Goal: Task Accomplishment & Management: Manage account settings

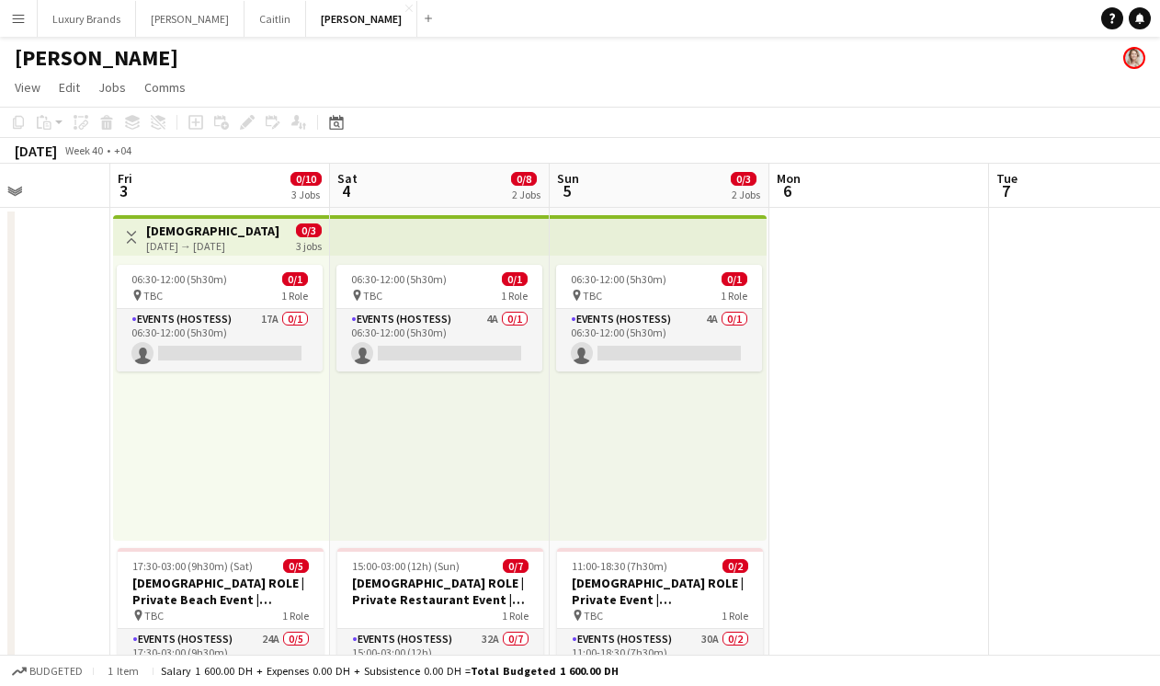
click at [22, 11] on app-icon "Menu" at bounding box center [18, 18] width 15 height 15
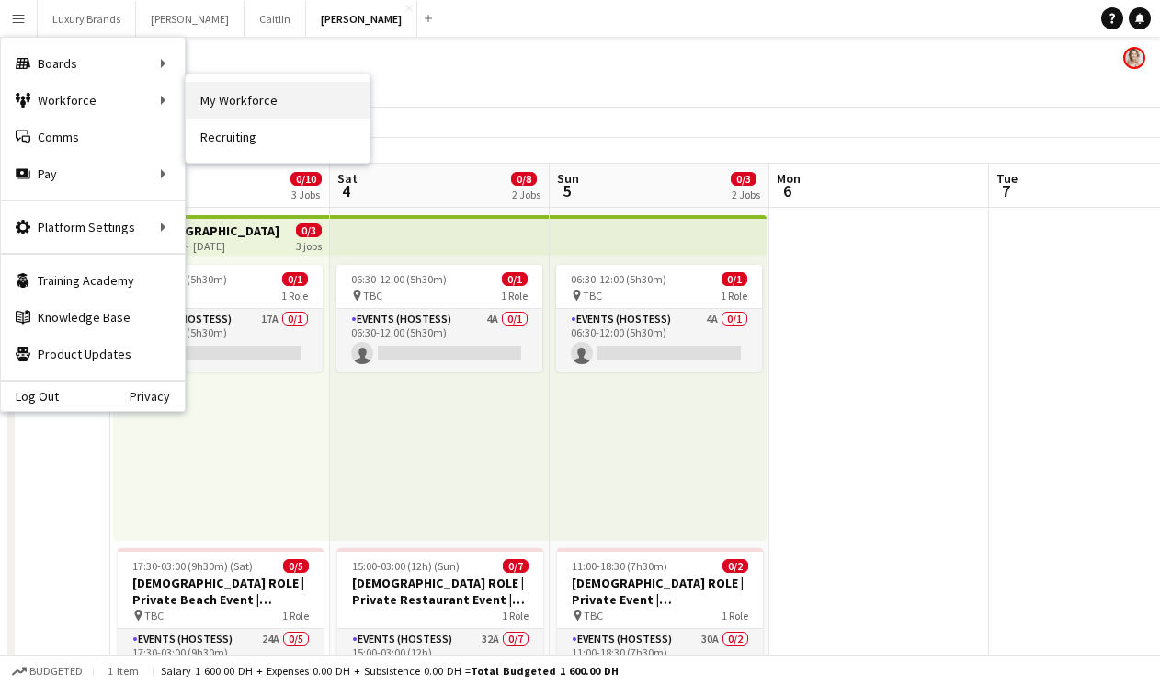
click at [221, 99] on link "My Workforce" at bounding box center [278, 100] width 184 height 37
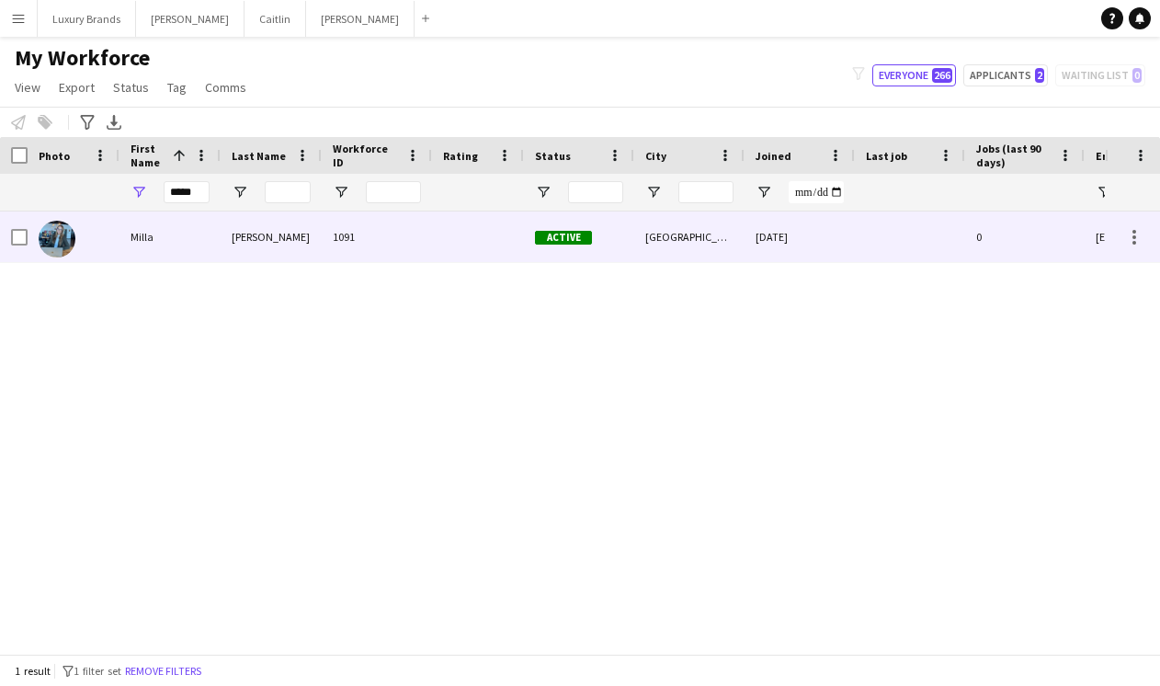
click at [150, 245] on div "Milla" at bounding box center [170, 236] width 101 height 51
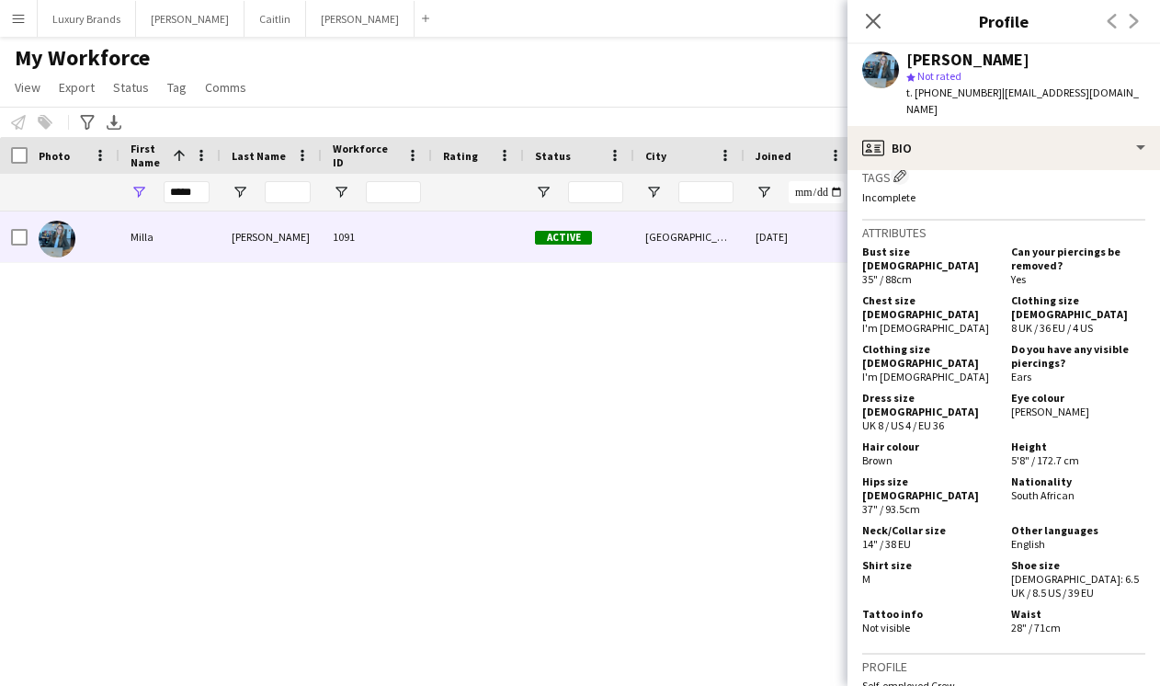
scroll to position [1185, 0]
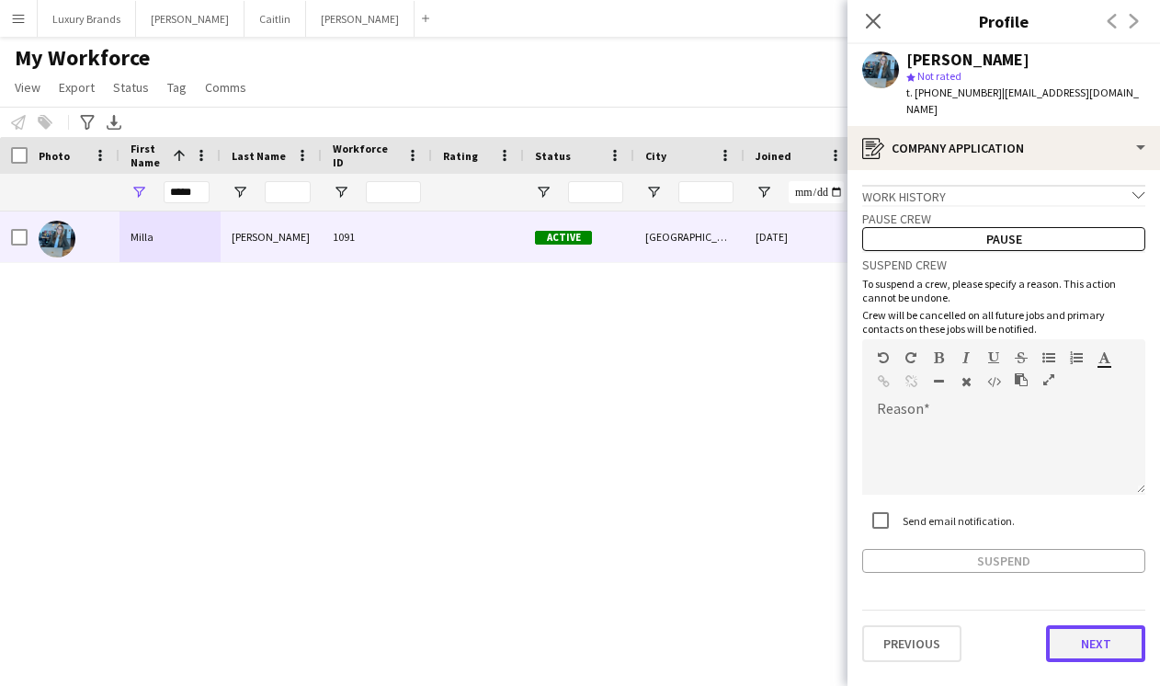
click at [1112, 625] on button "Next" at bounding box center [1095, 643] width 99 height 37
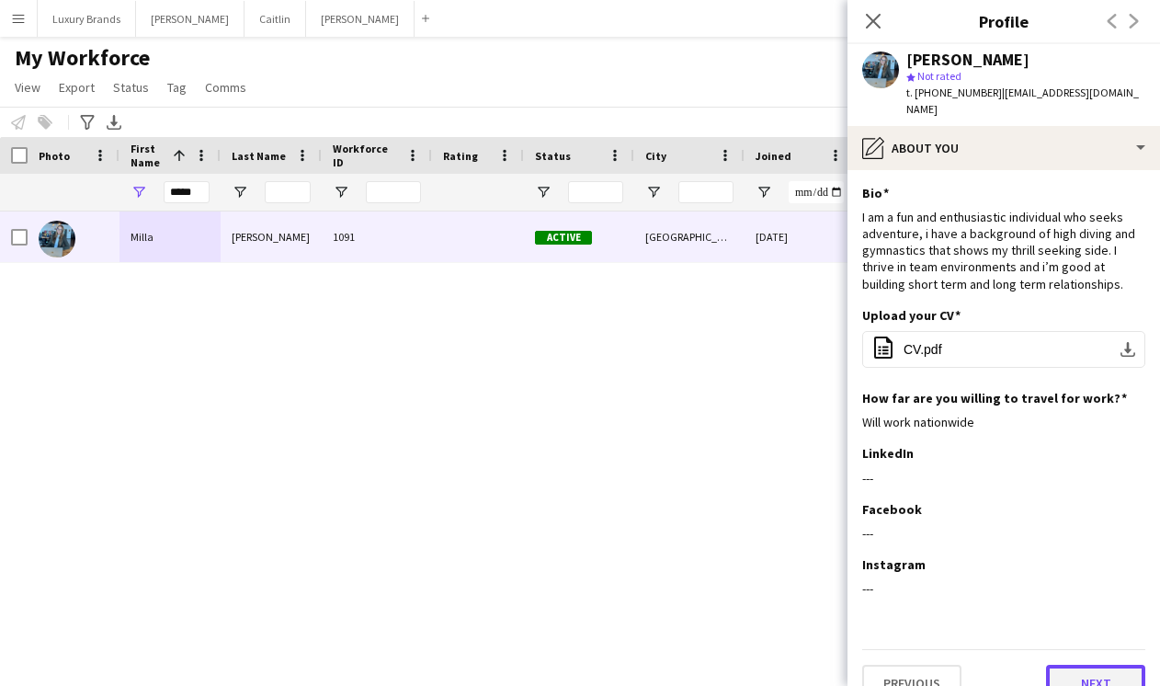
click at [1107, 666] on button "Next" at bounding box center [1095, 683] width 99 height 37
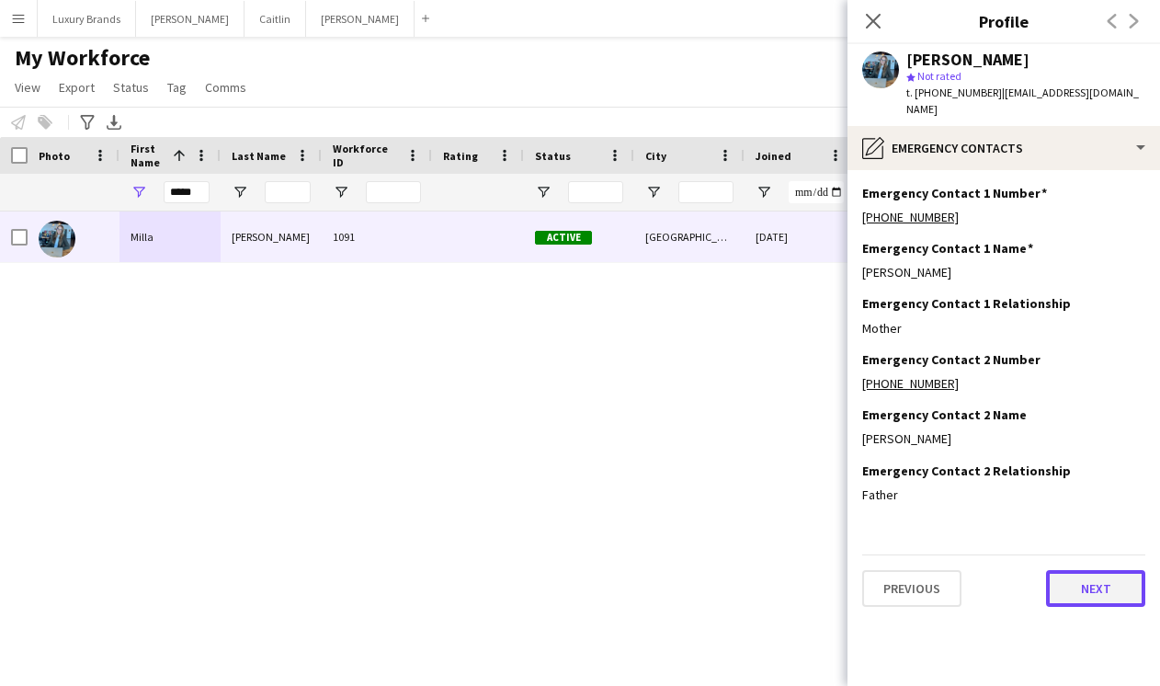
click at [1094, 570] on button "Next" at bounding box center [1095, 588] width 99 height 37
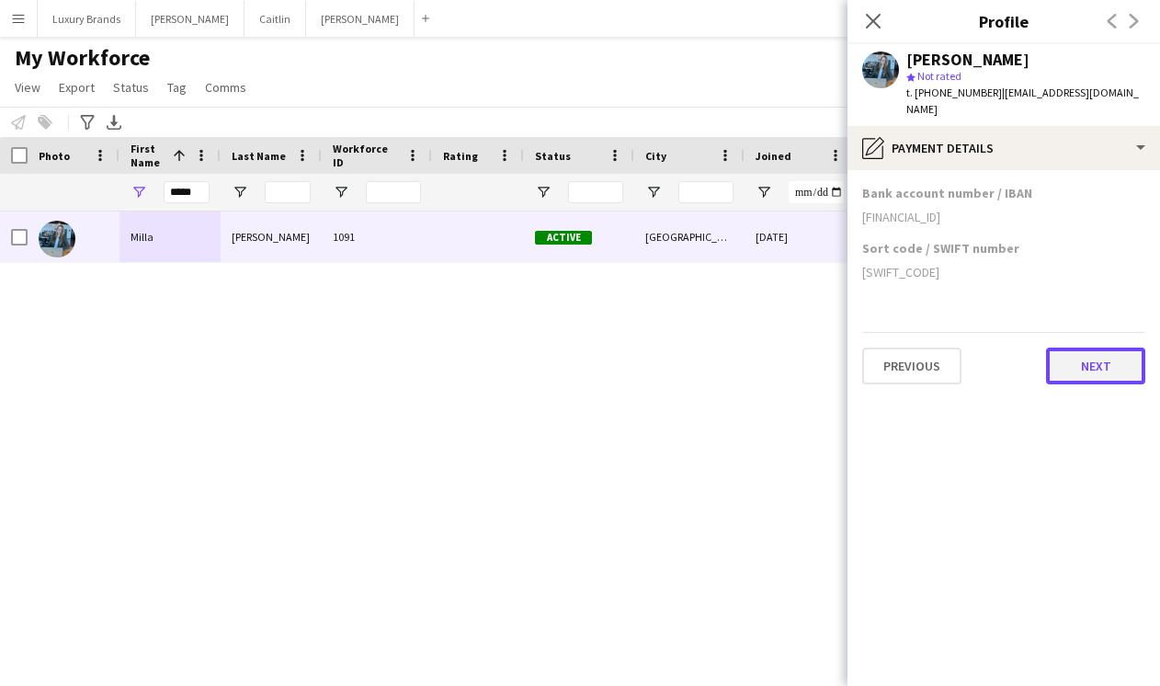
click at [1076, 356] on button "Next" at bounding box center [1095, 366] width 99 height 37
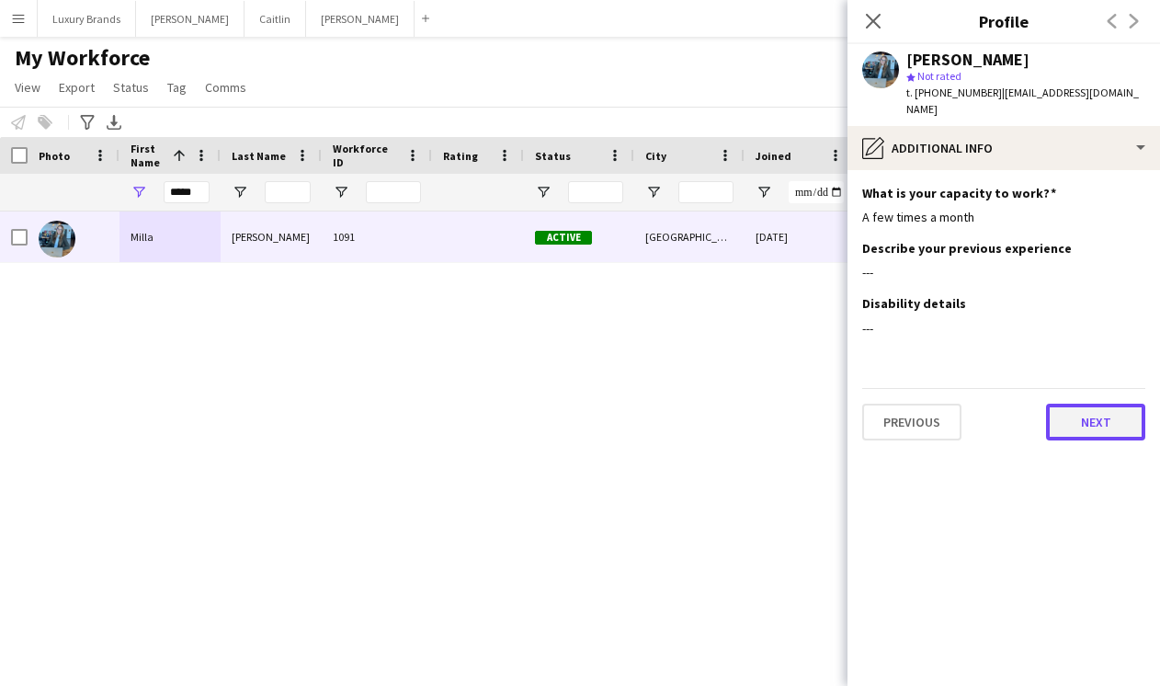
click at [1088, 405] on button "Next" at bounding box center [1095, 422] width 99 height 37
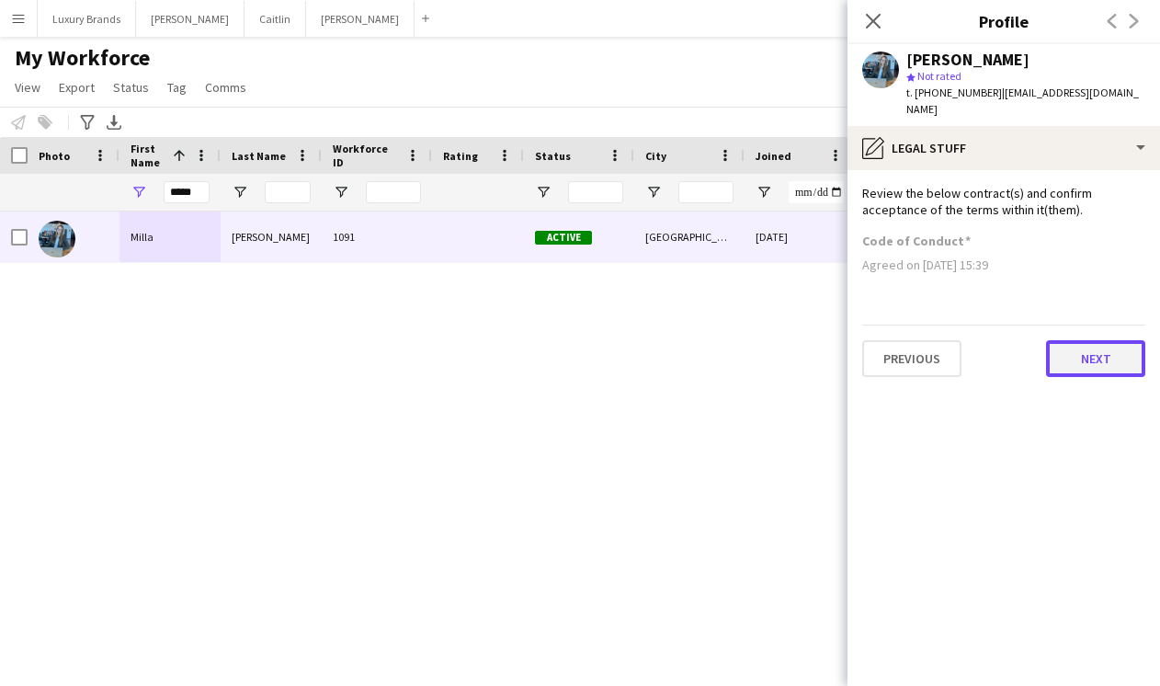
click at [1093, 345] on button "Next" at bounding box center [1095, 358] width 99 height 37
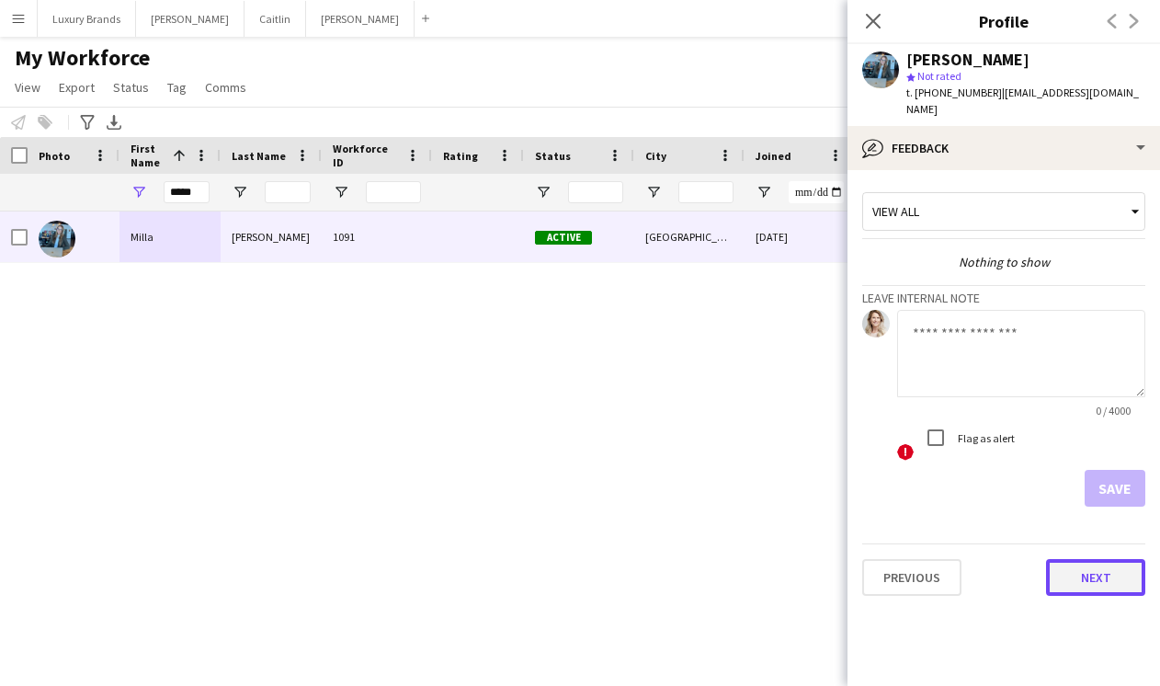
click at [1090, 559] on button "Next" at bounding box center [1095, 577] width 99 height 37
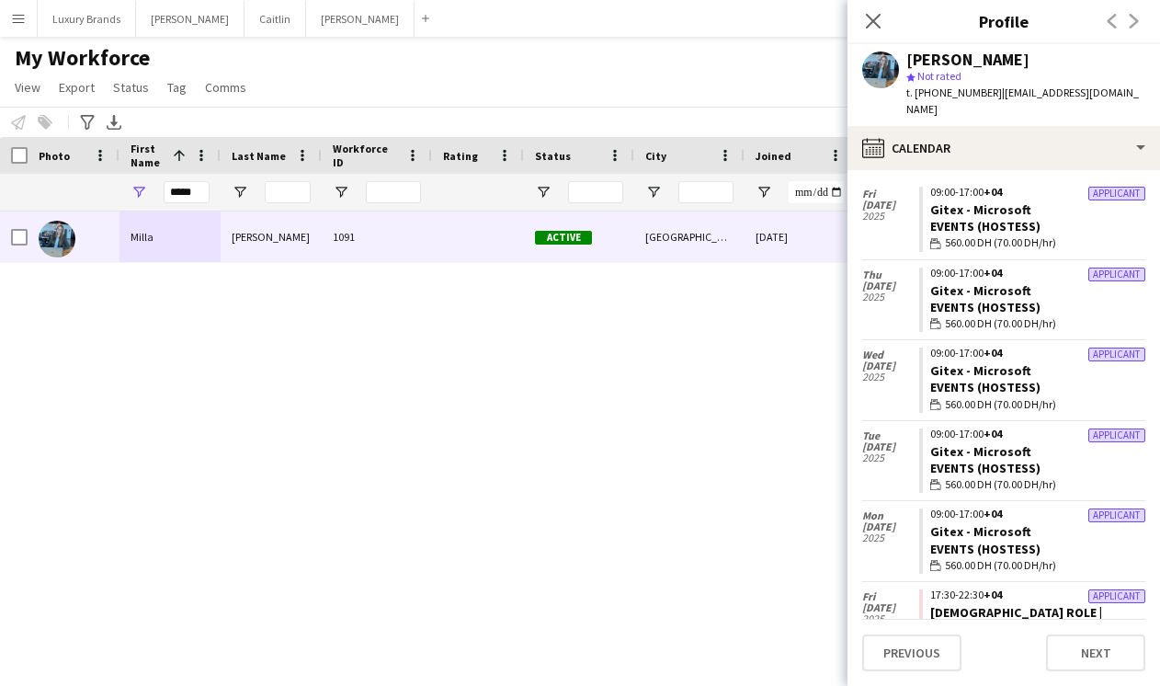
scroll to position [420, 0]
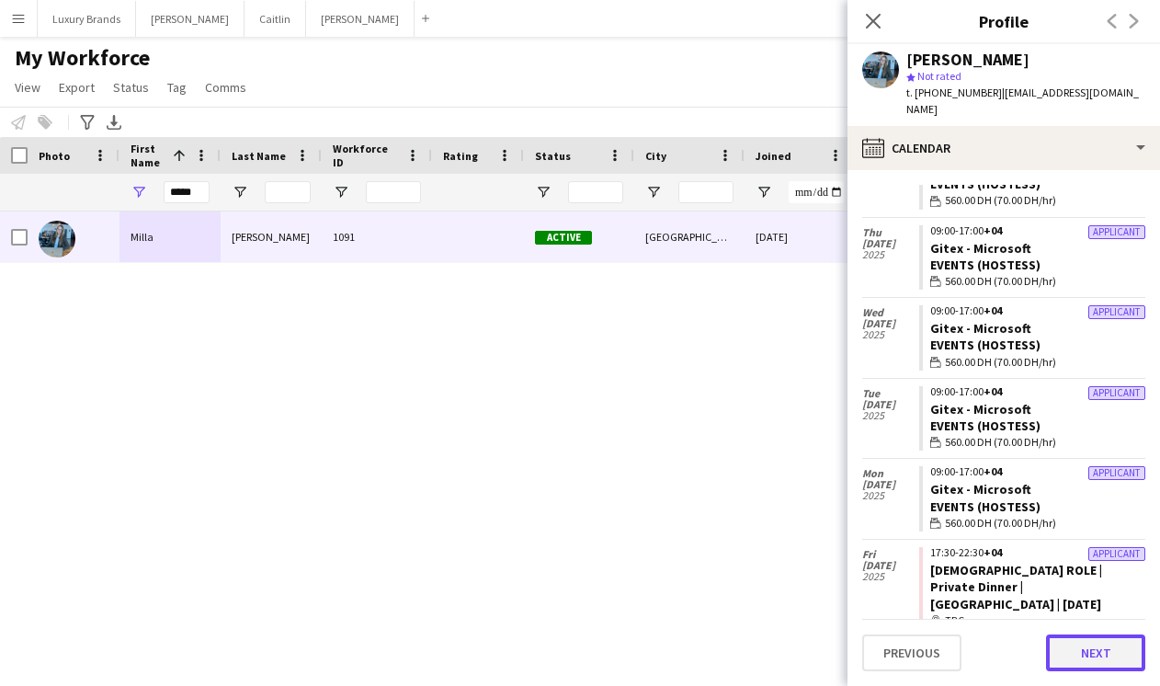
click at [1101, 648] on button "Next" at bounding box center [1095, 652] width 99 height 37
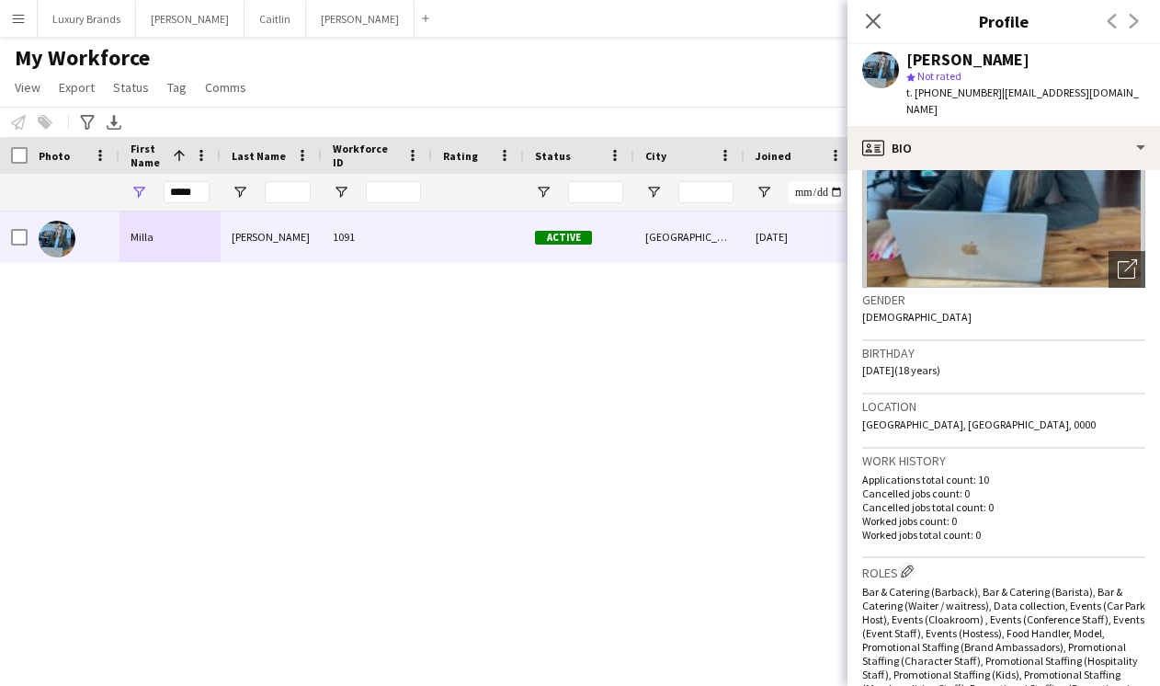
scroll to position [1185, 0]
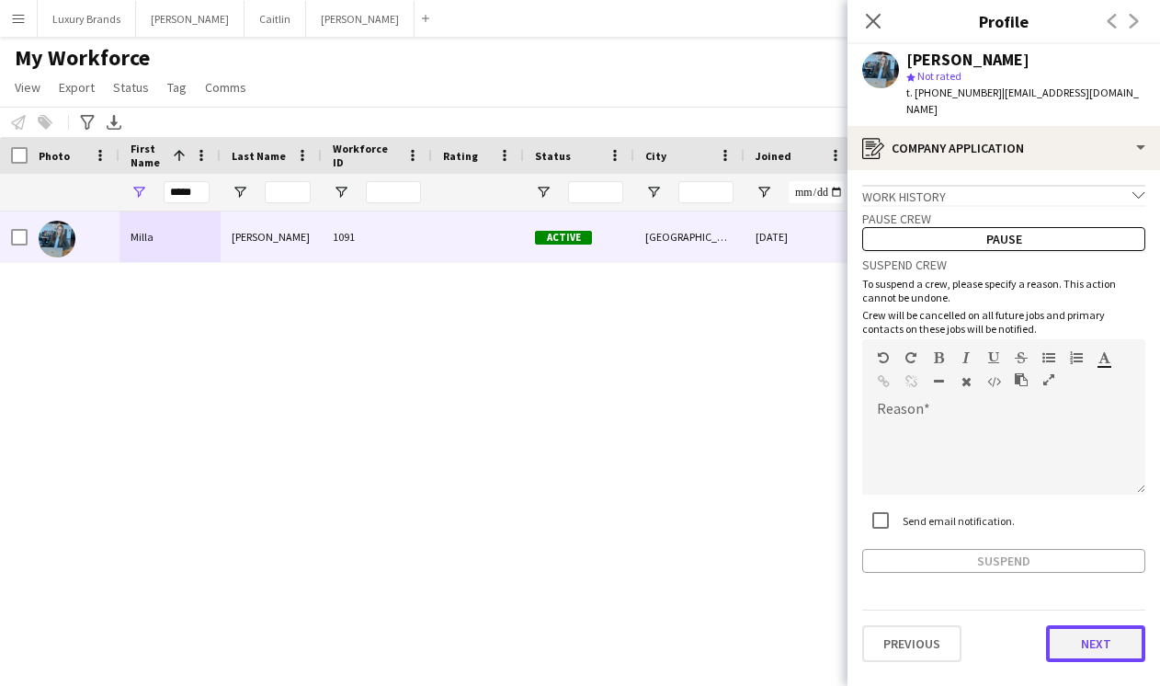
click at [1101, 635] on button "Next" at bounding box center [1095, 643] width 99 height 37
